Goal: Information Seeking & Learning: Learn about a topic

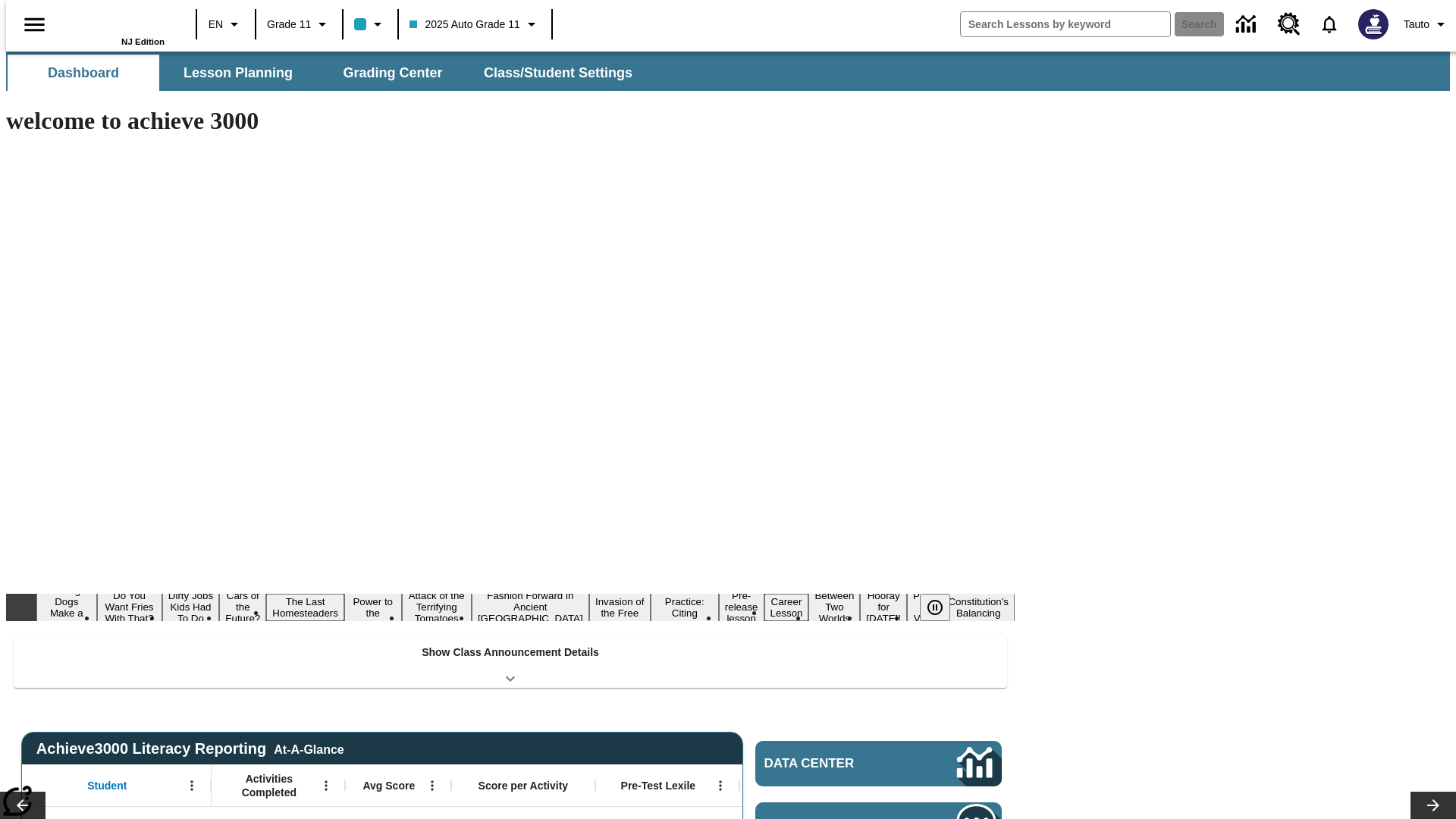
type input "-1"
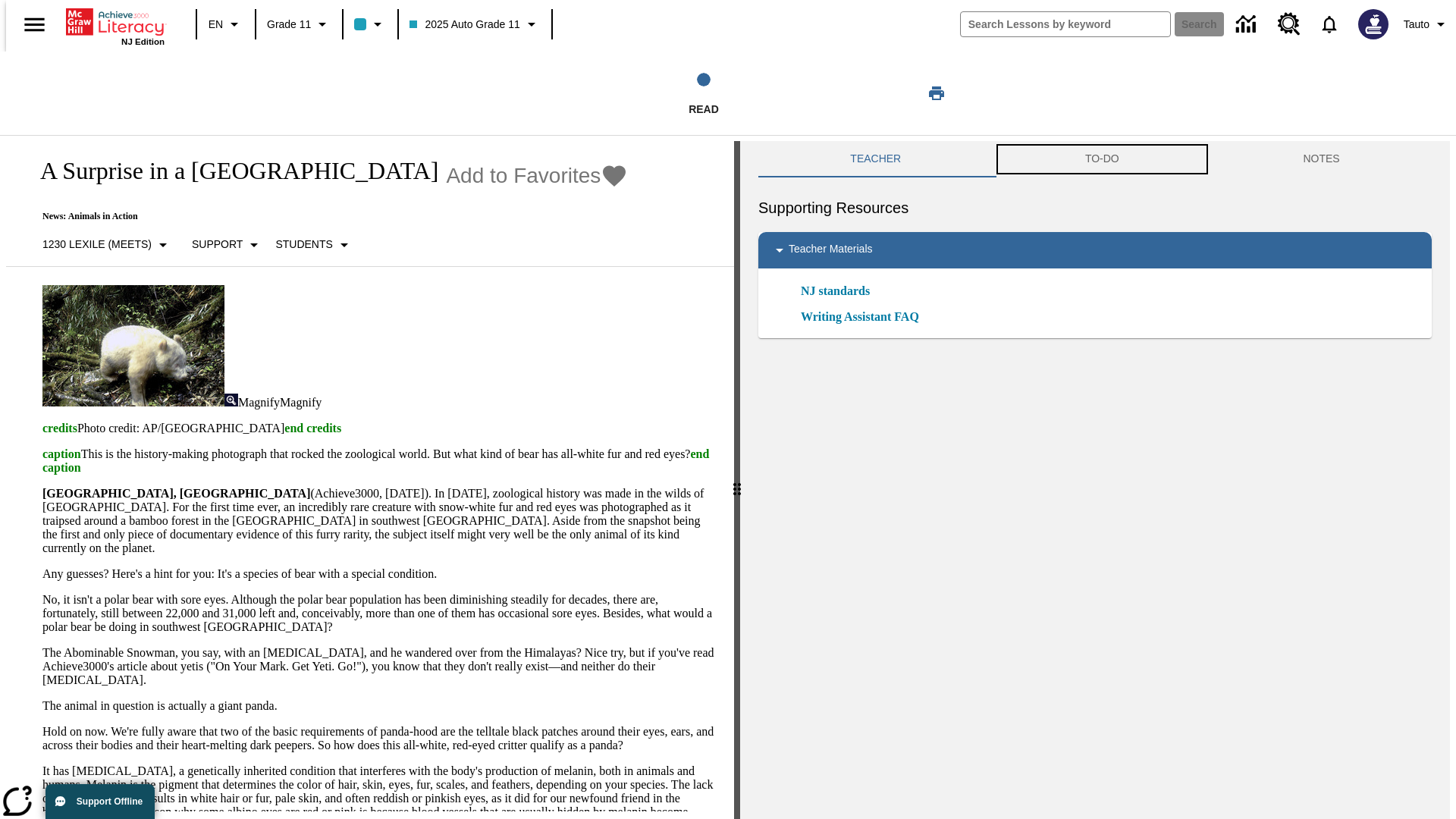
click at [1103, 159] on button "TO-DO" at bounding box center [1103, 159] width 219 height 36
